Goal: Task Accomplishment & Management: Use online tool/utility

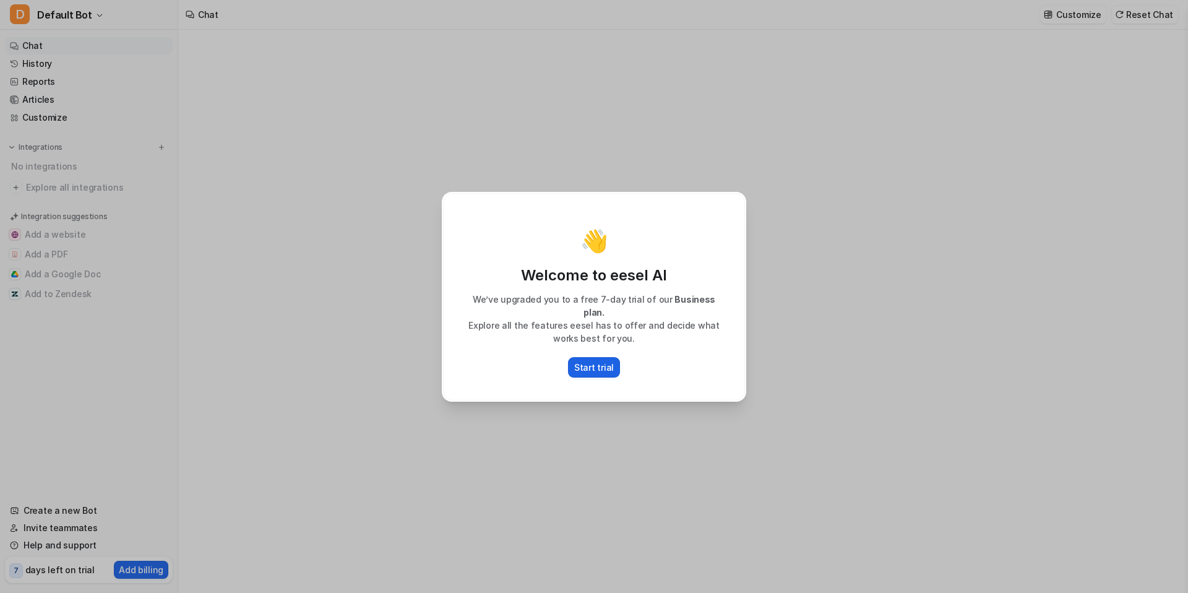
click at [603, 364] on p "Start trial" at bounding box center [594, 367] width 40 height 13
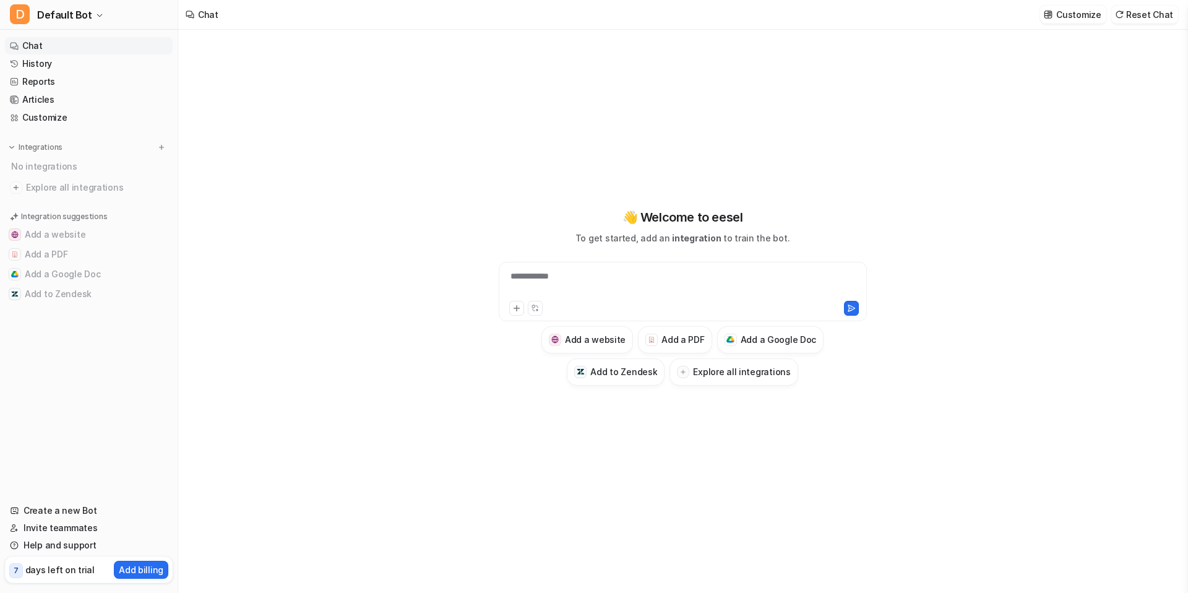
click at [538, 275] on div "**********" at bounding box center [683, 284] width 362 height 28
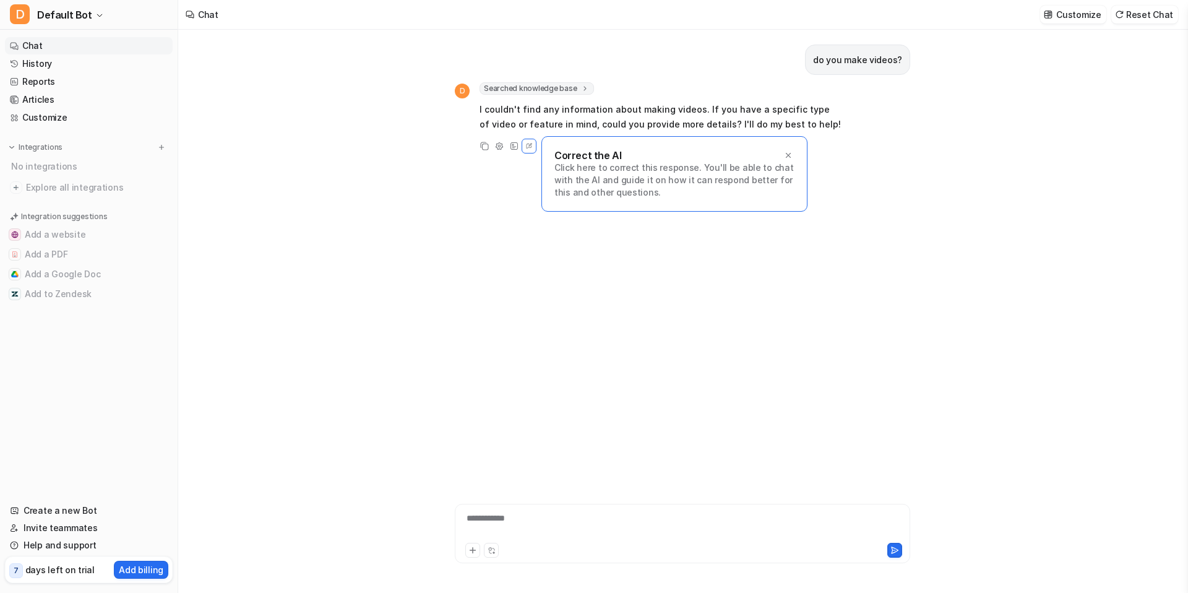
click at [885, 126] on div "D Searched knowledge base search_queries : [ "do you make videos", "video creat…" at bounding box center [682, 117] width 455 height 71
